Goal: Task Accomplishment & Management: Complete application form

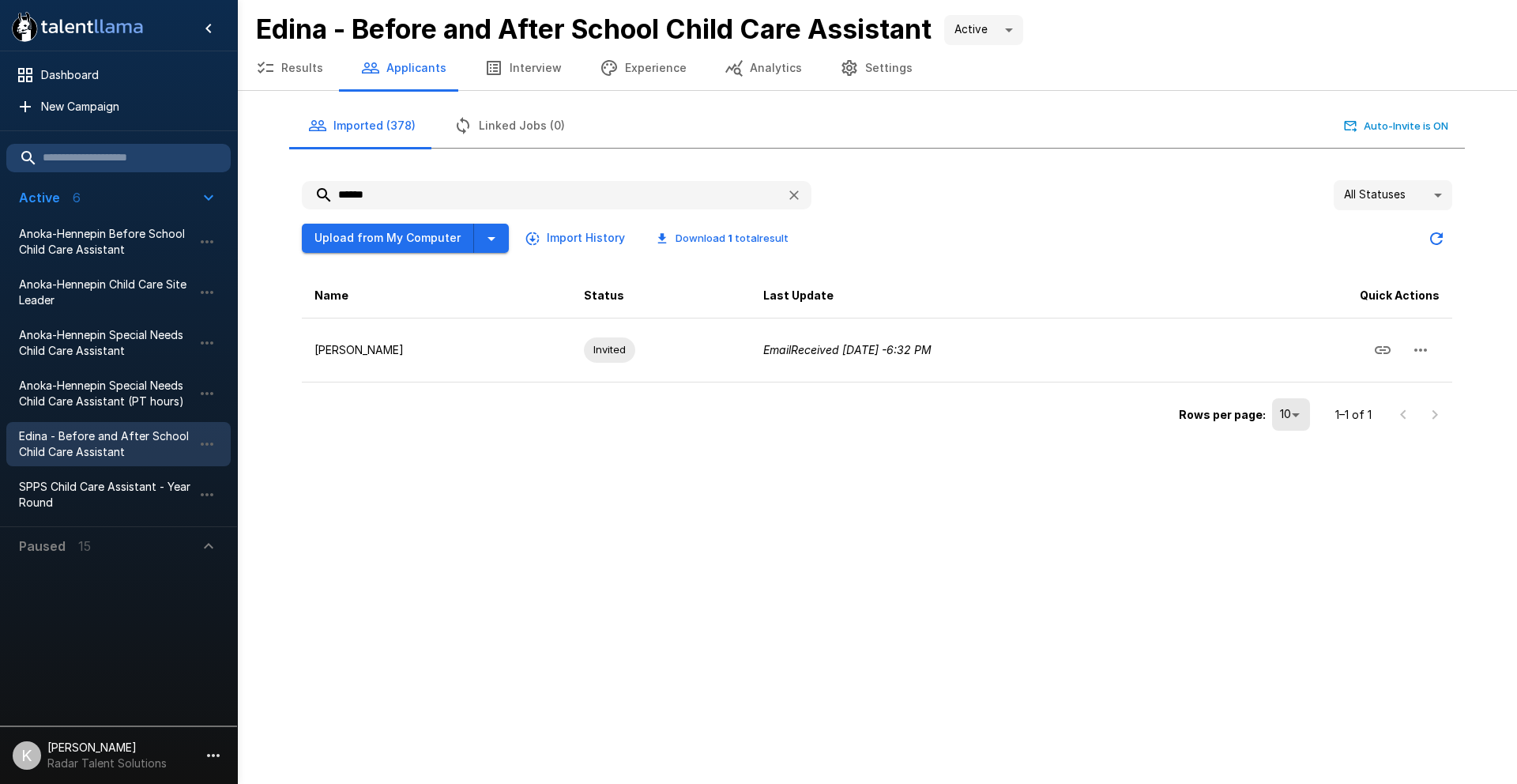
click at [102, 444] on span "Edina - Before and After School Child Care Assistant" at bounding box center [106, 444] width 174 height 32
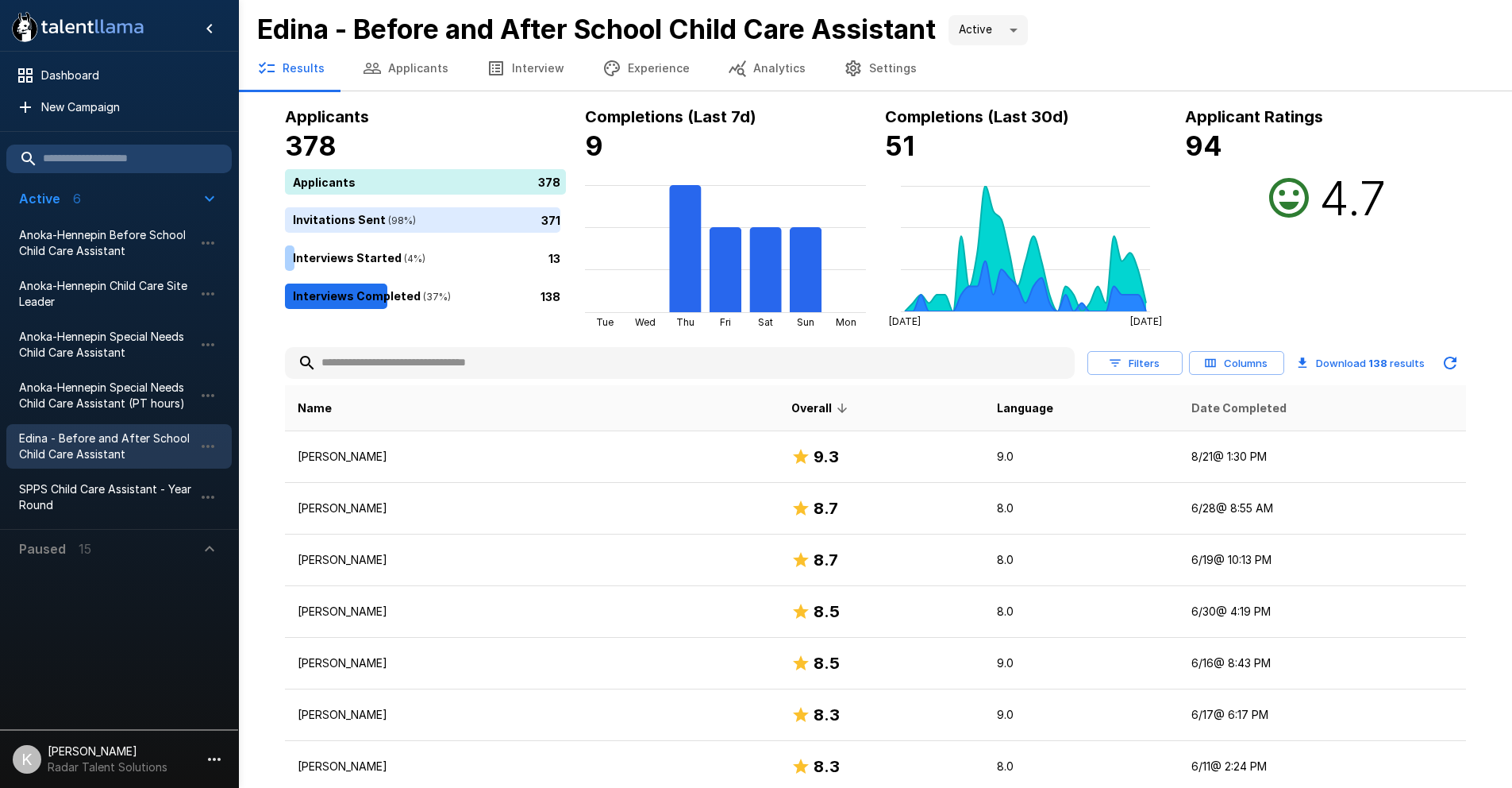
click at [1223, 408] on span "Date Completed" at bounding box center [1239, 408] width 95 height 19
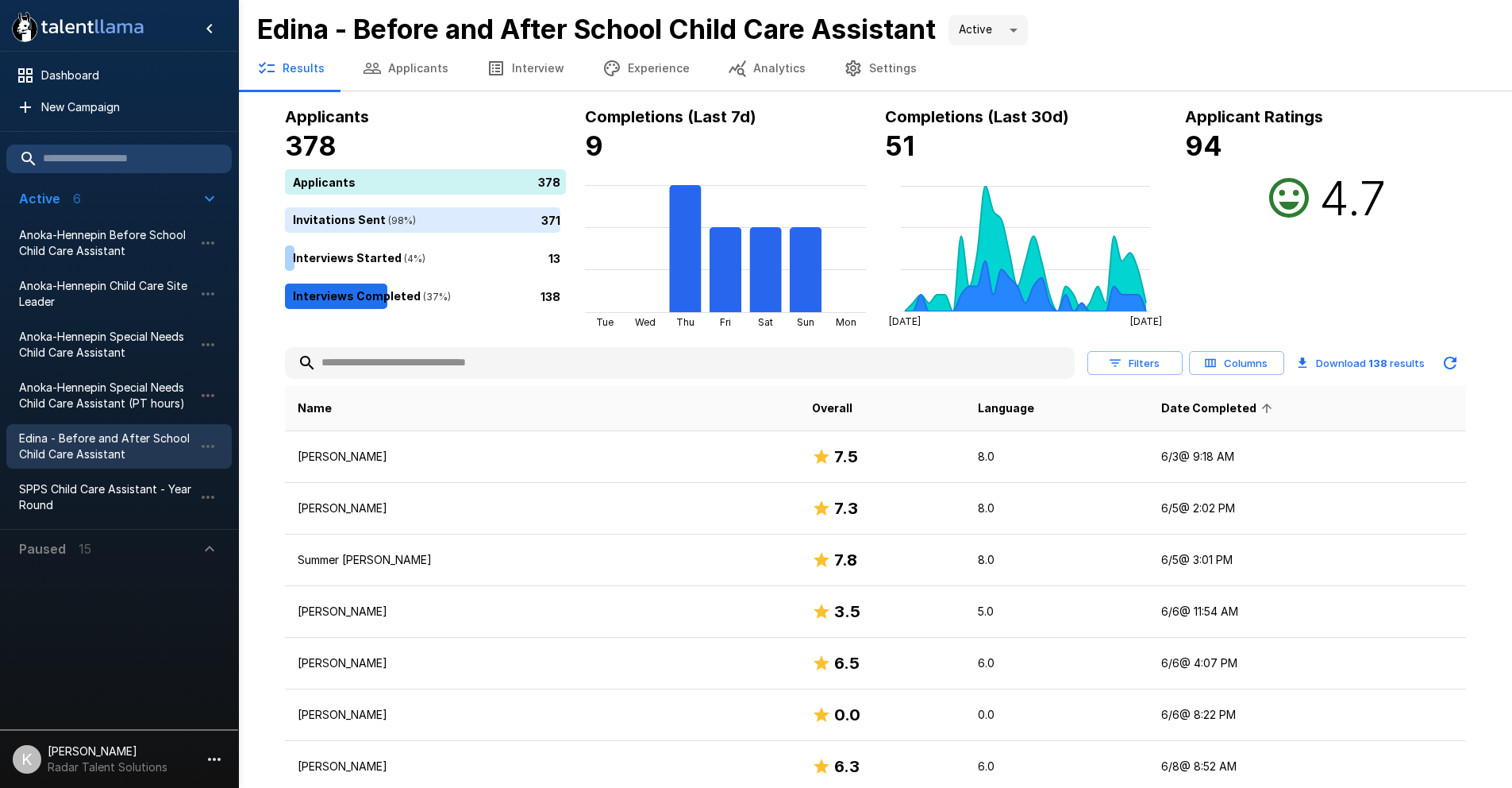
click at [1180, 414] on span "Date Completed" at bounding box center [1219, 408] width 115 height 19
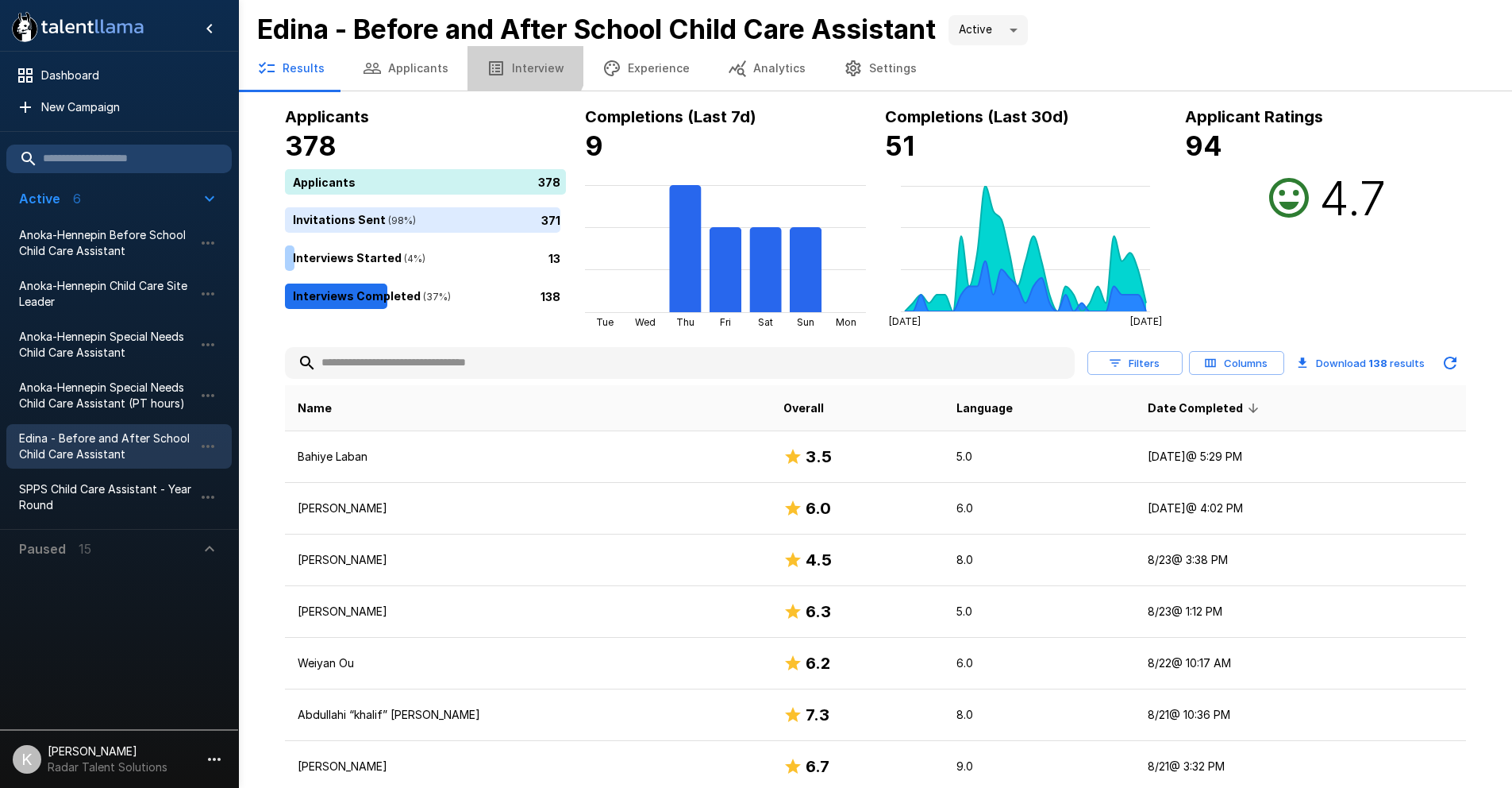
click at [506, 57] on button "Interview" at bounding box center [525, 68] width 115 height 45
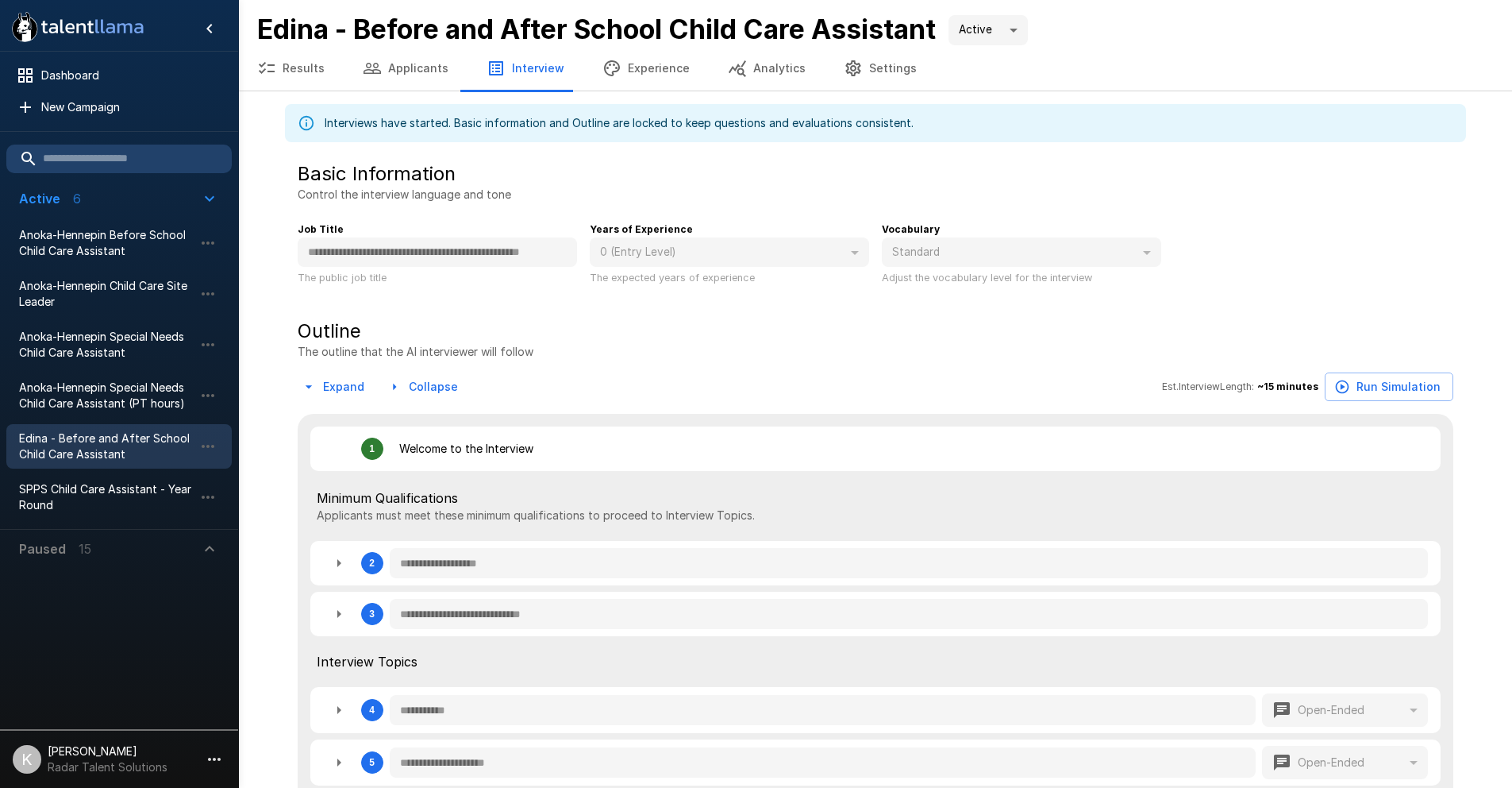
type textarea "*"
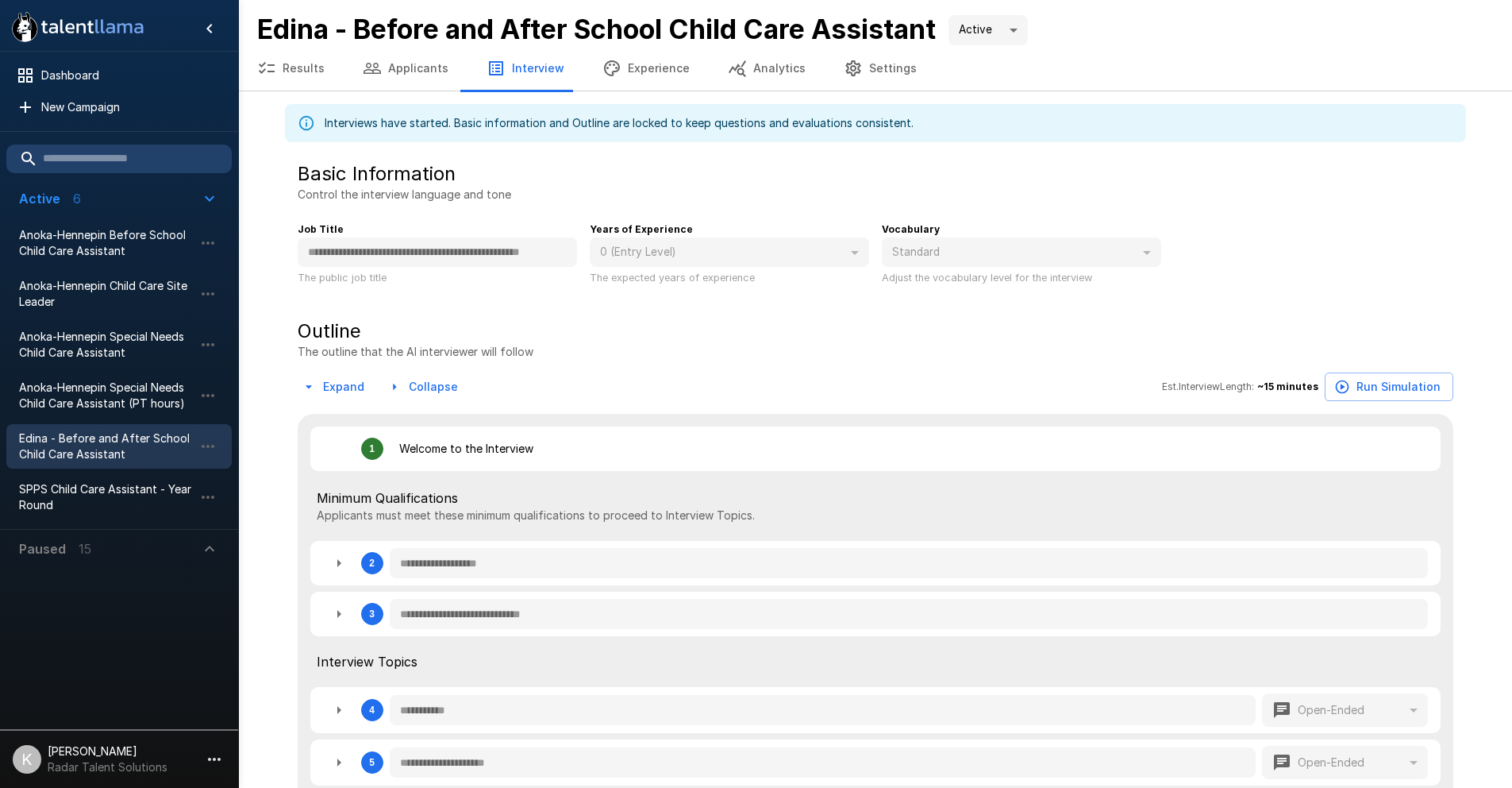
type textarea "*"
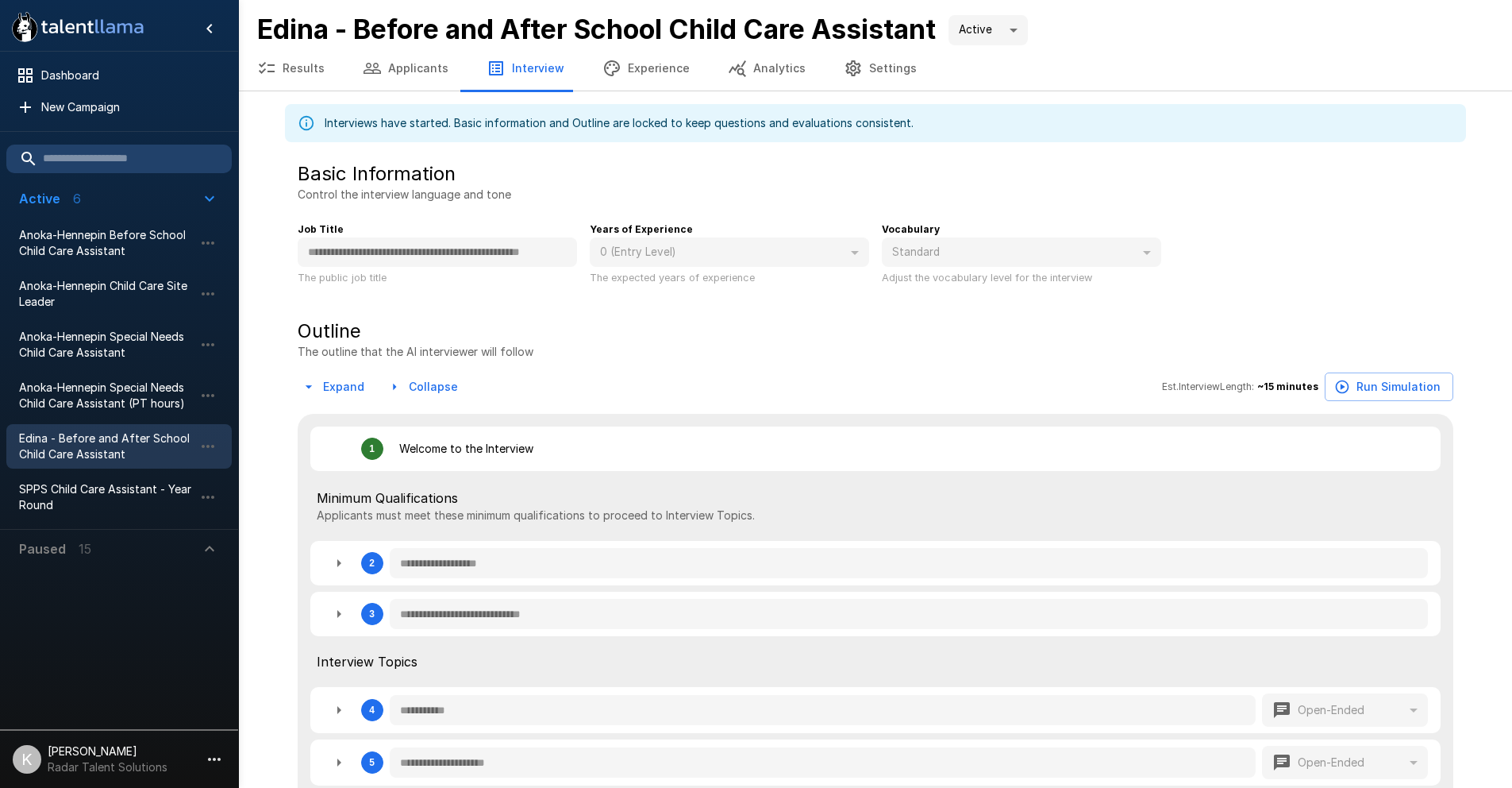
type textarea "*"
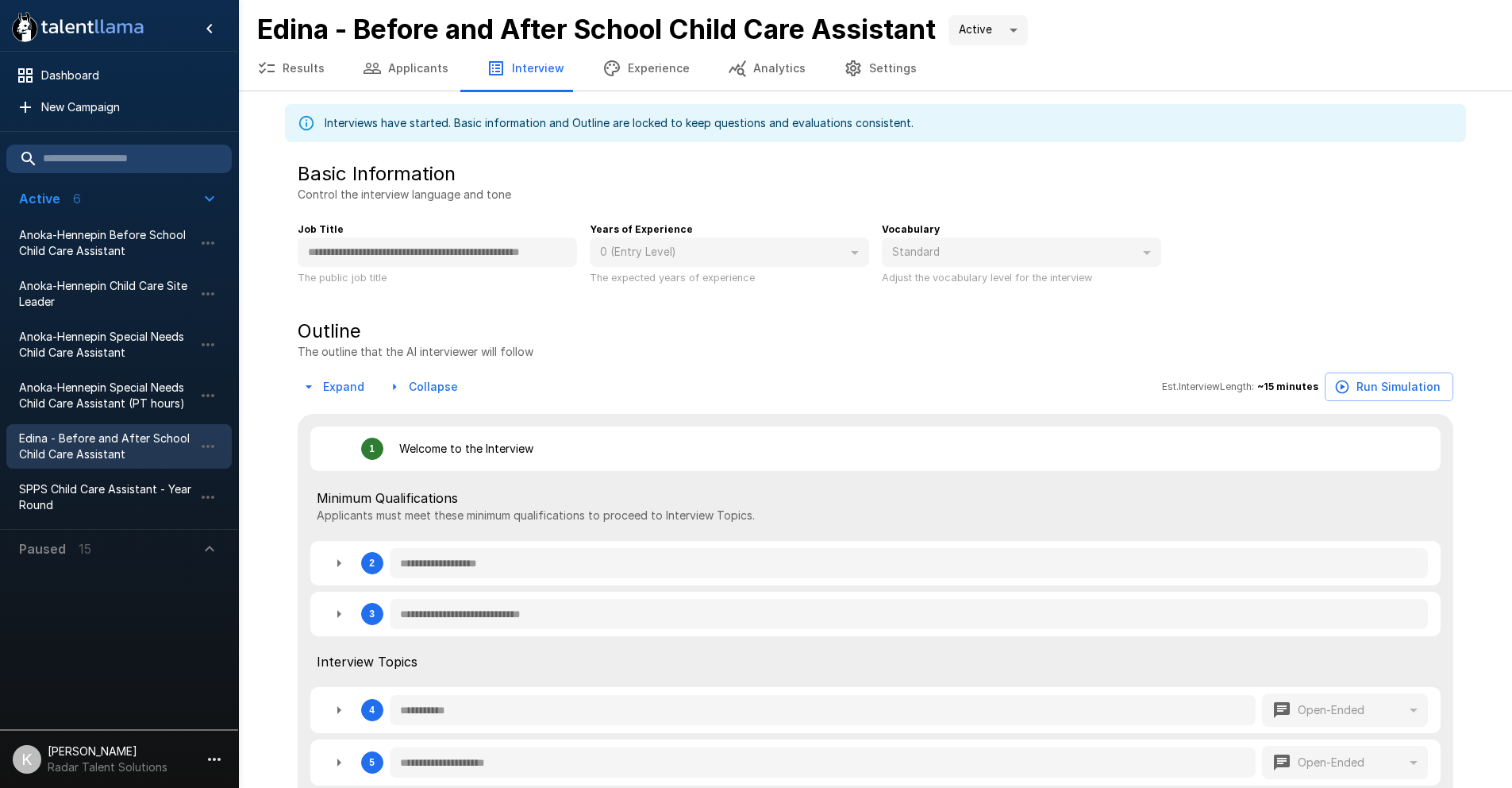
type textarea "*"
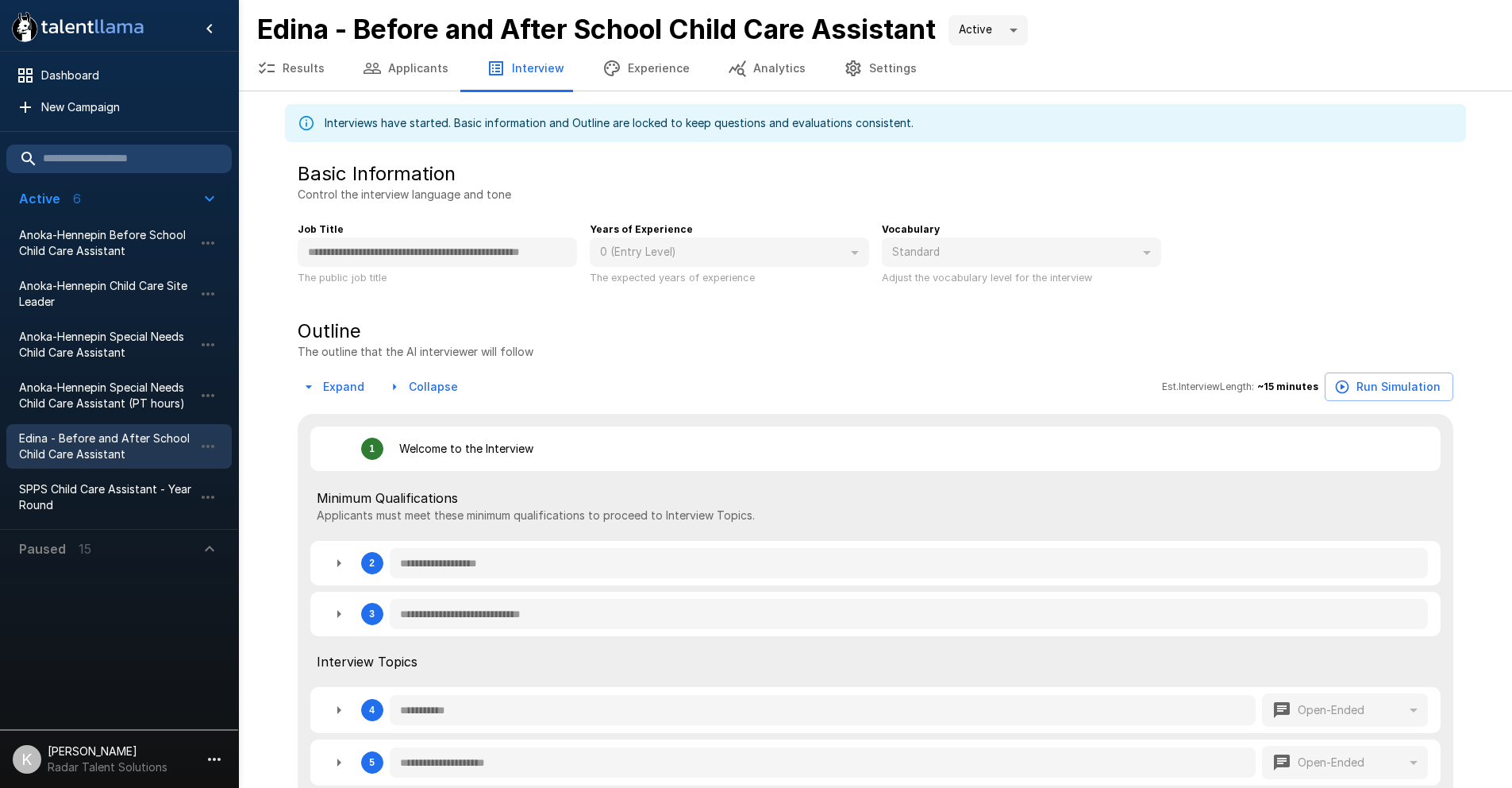
type textarea "*"
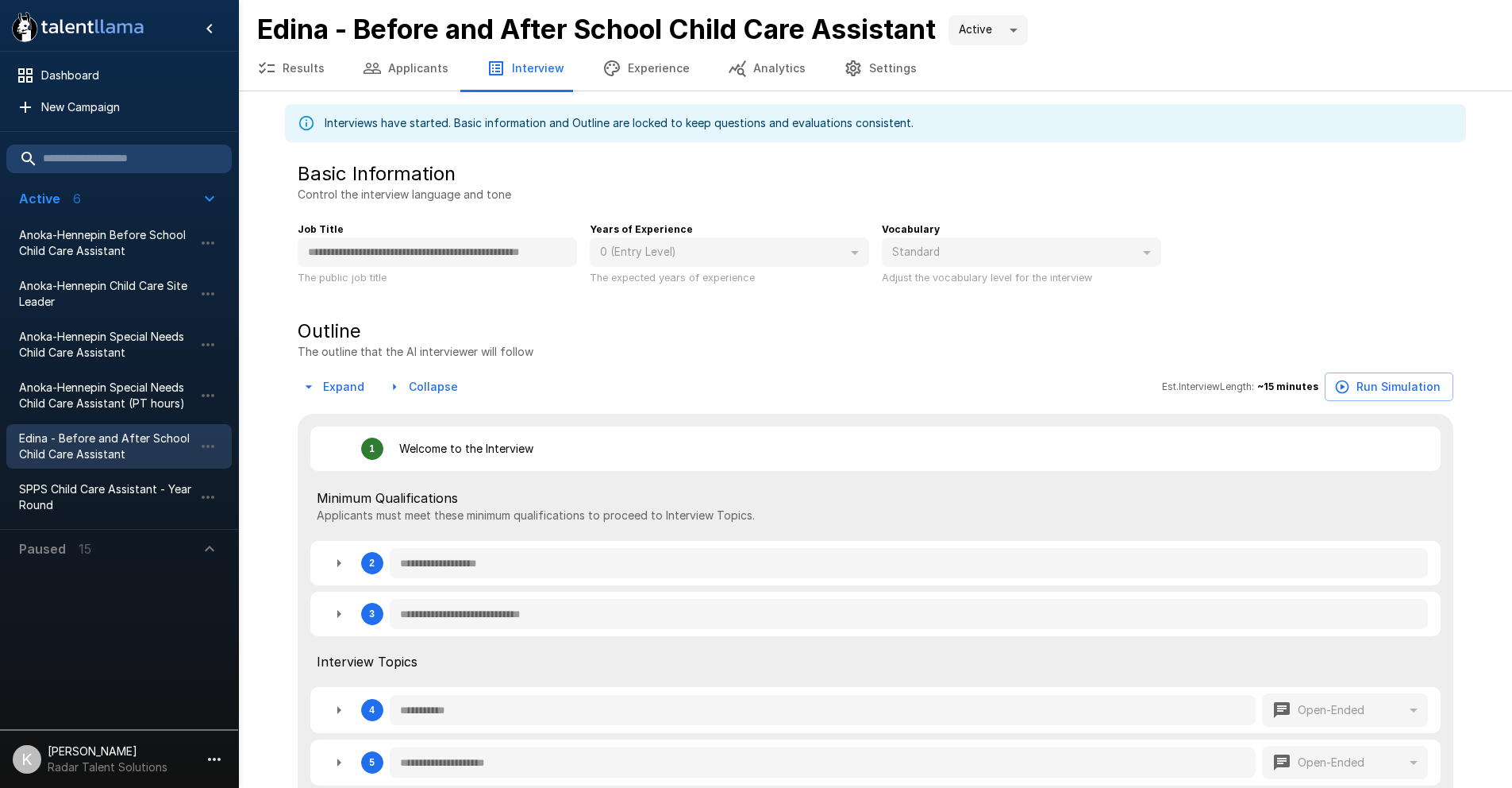
type textarea "*"
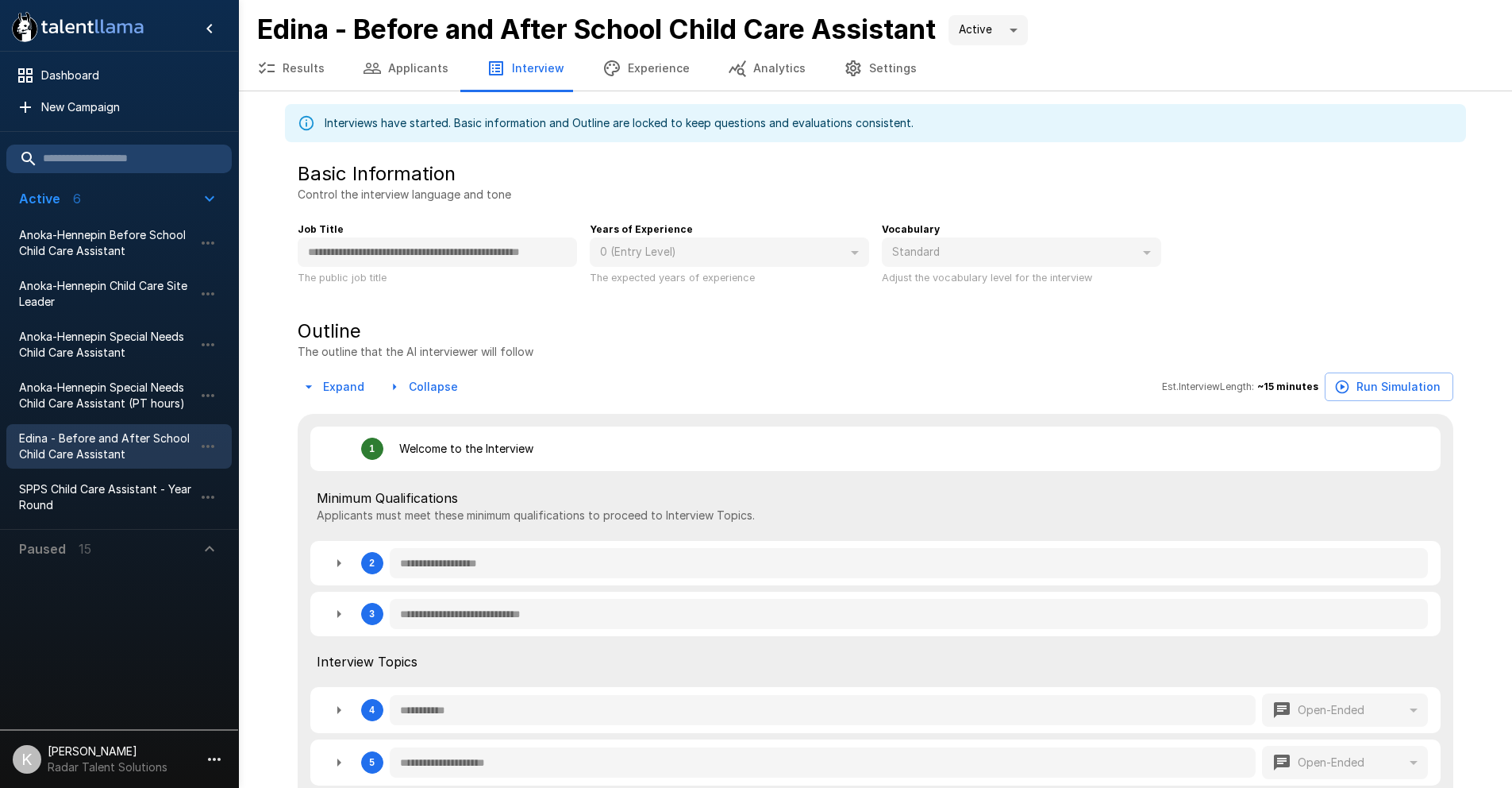
type textarea "*"
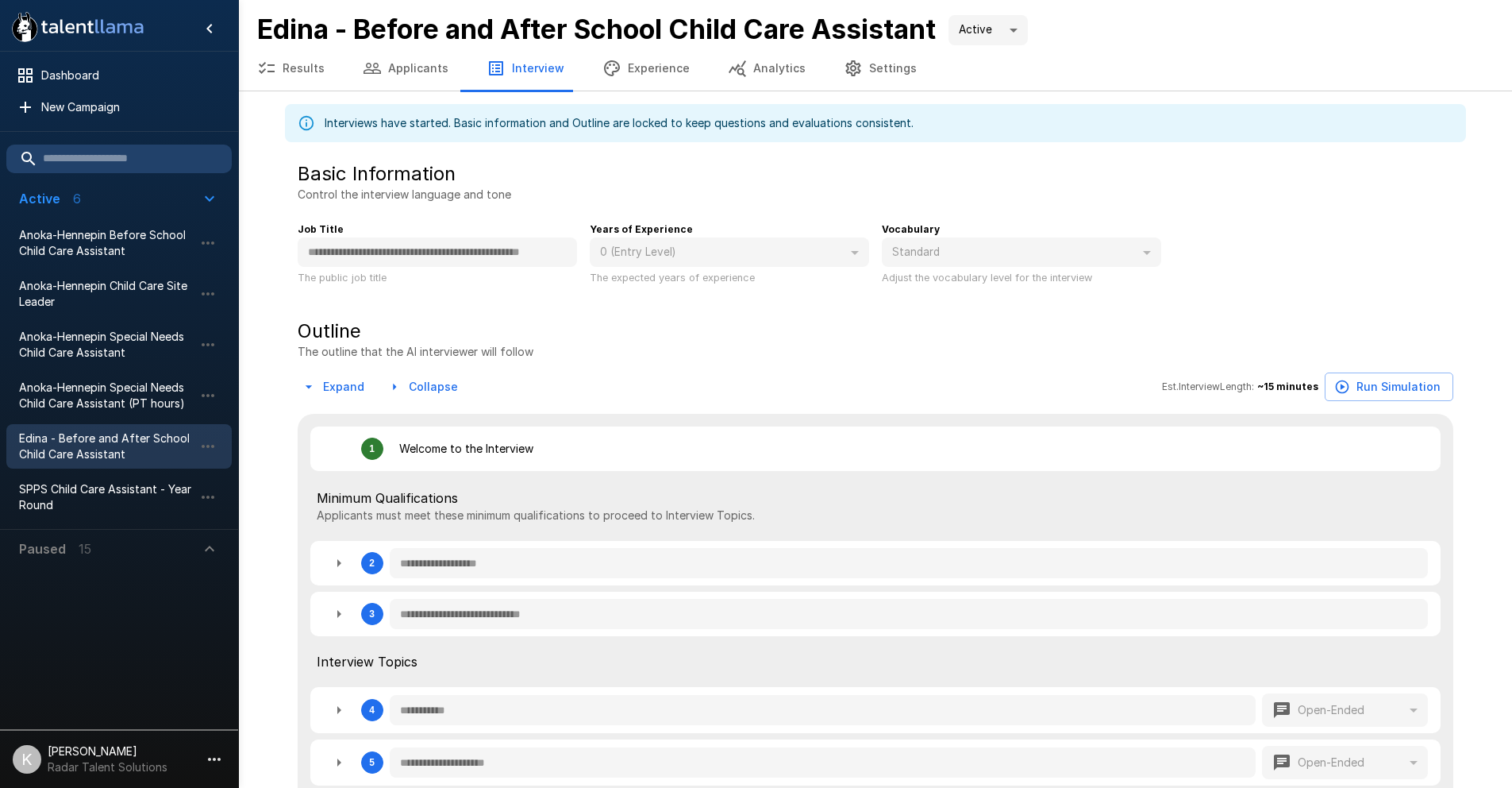
type textarea "*"
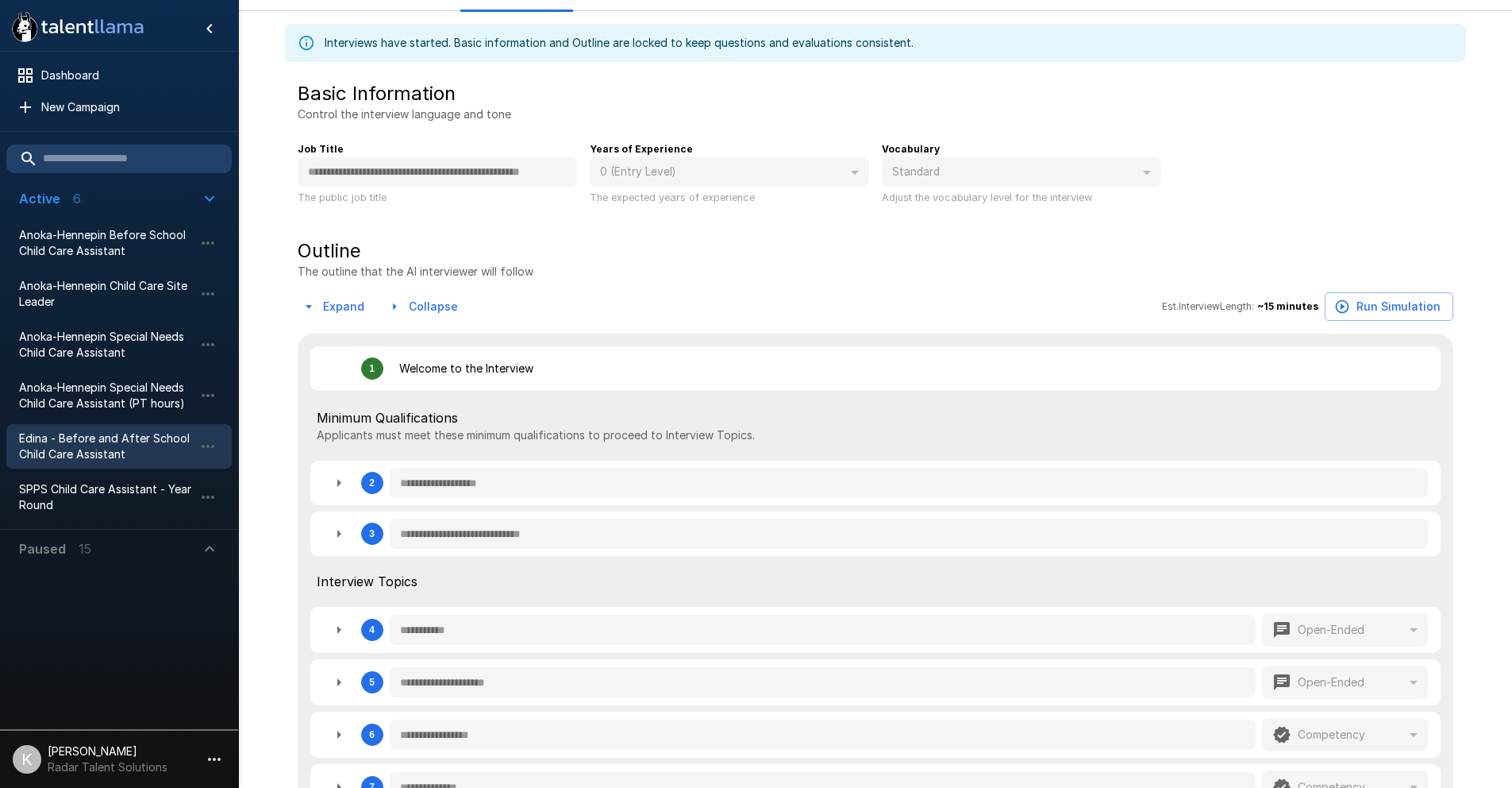
scroll to position [61, 0]
